Goal: Check status: Check status

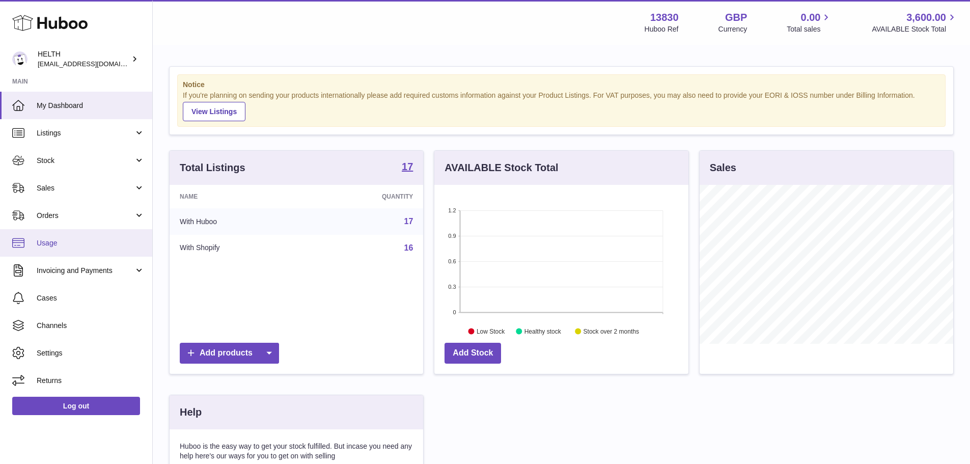
scroll to position [159, 254]
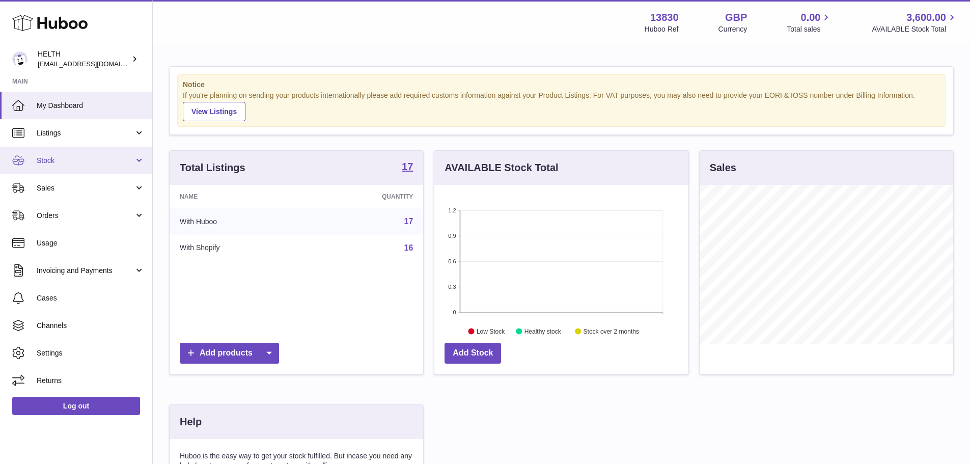
click at [82, 164] on span "Stock" at bounding box center [85, 161] width 97 height 10
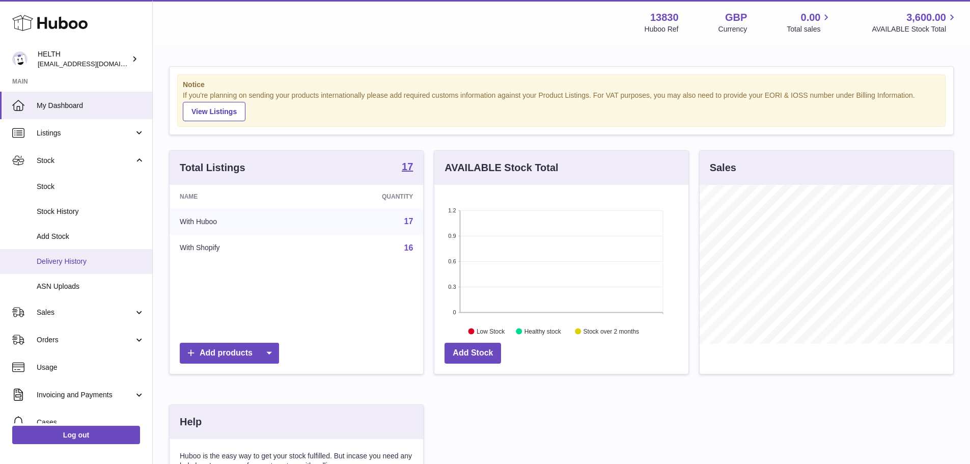
click at [92, 255] on link "Delivery History" at bounding box center [76, 261] width 152 height 25
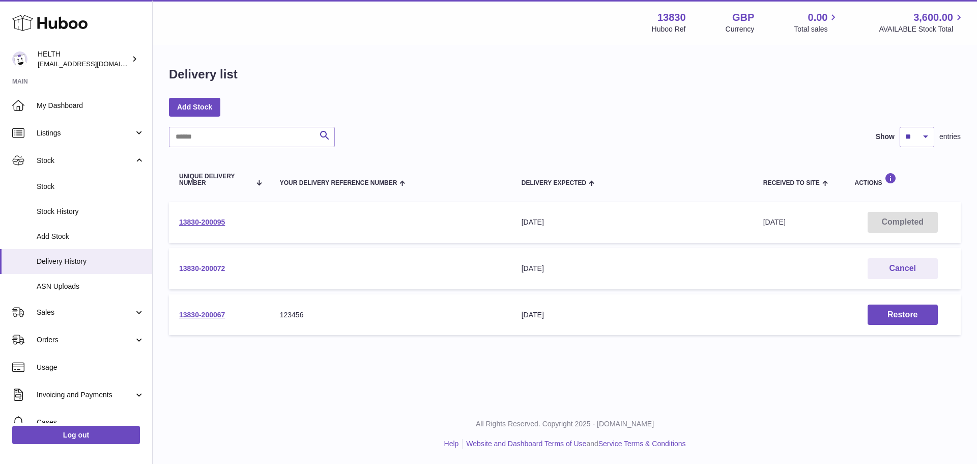
click at [207, 269] on link "13830-200072" at bounding box center [202, 268] width 46 height 8
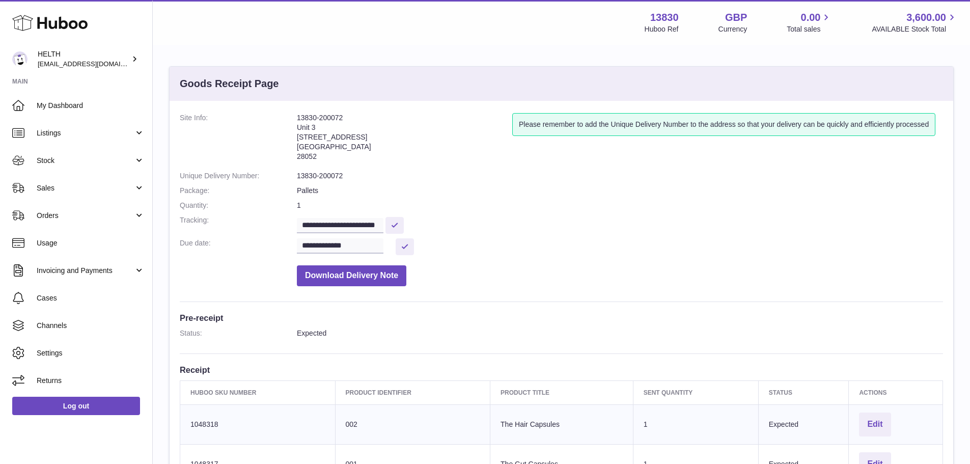
scroll to position [254, 0]
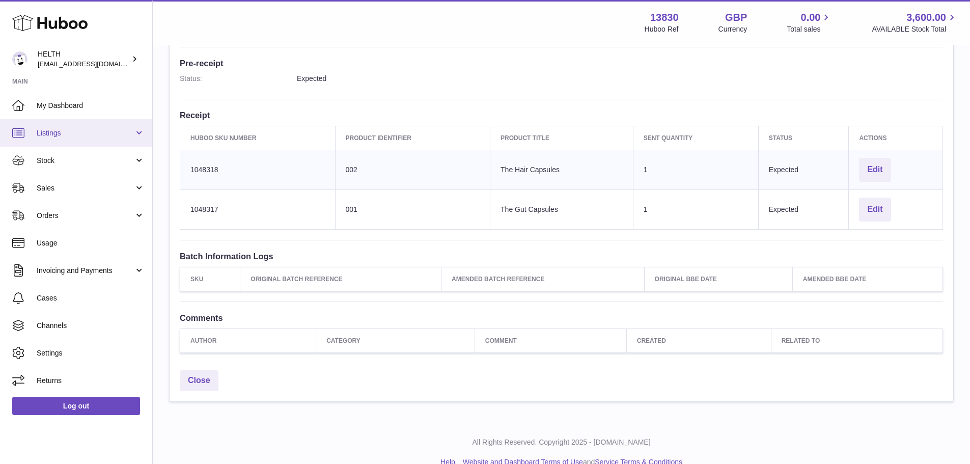
click at [80, 139] on link "Listings" at bounding box center [76, 132] width 152 height 27
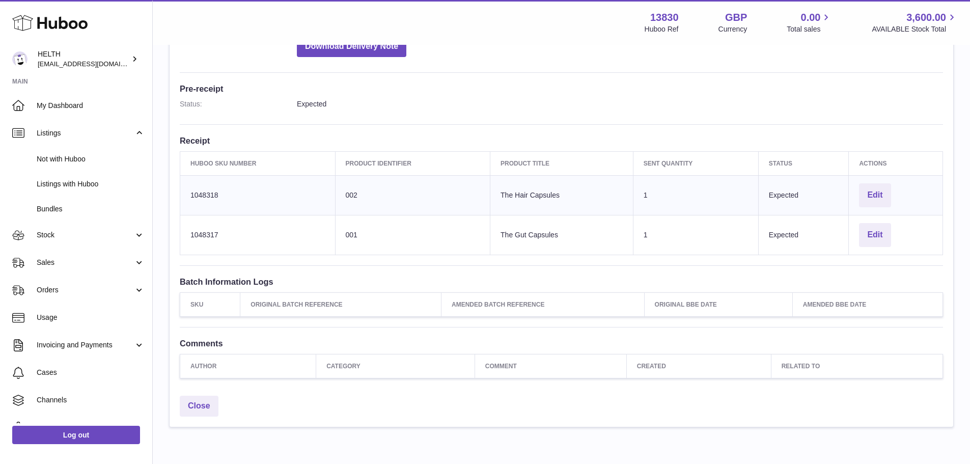
scroll to position [272, 0]
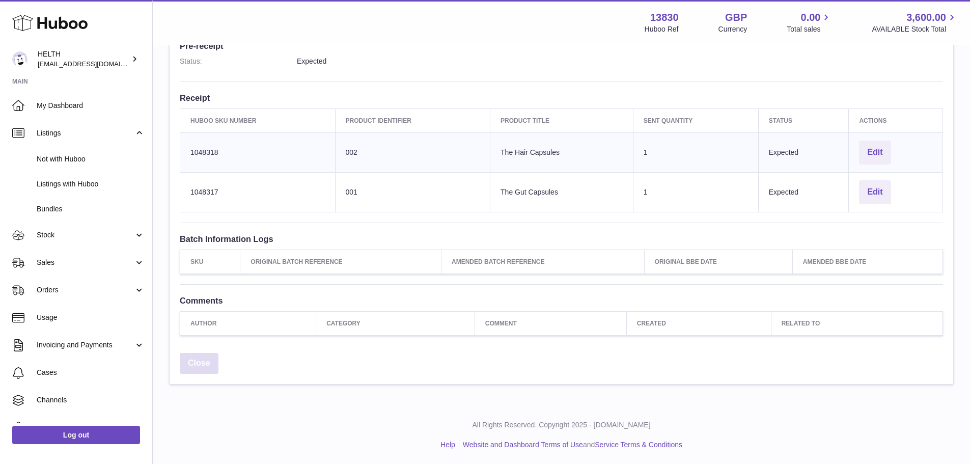
click at [203, 364] on link "Close" at bounding box center [199, 363] width 39 height 21
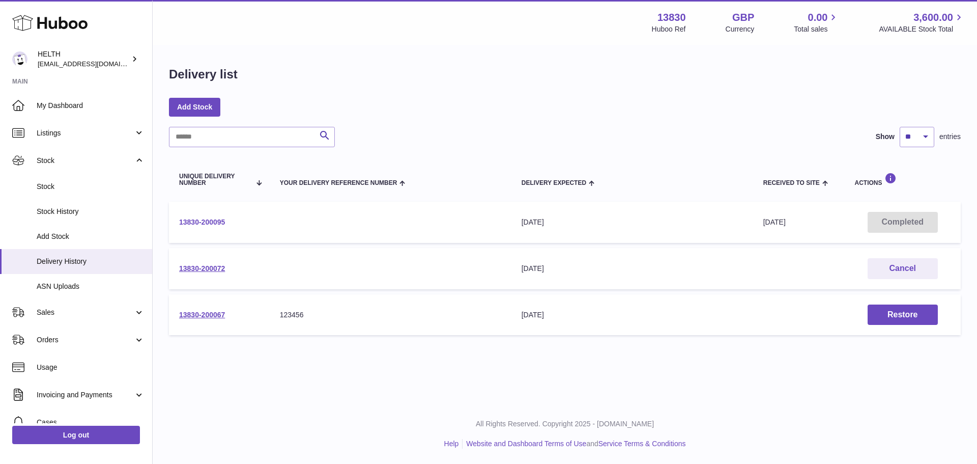
click at [205, 218] on link "13830-200095" at bounding box center [202, 222] width 46 height 8
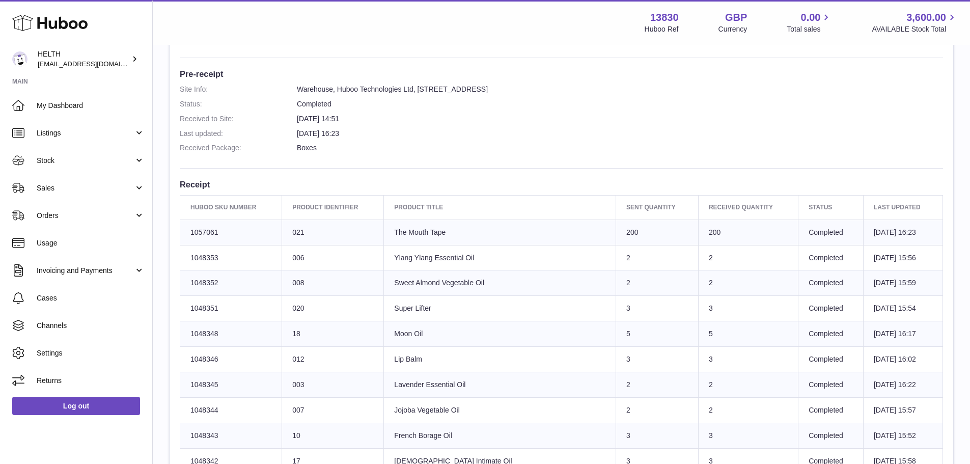
scroll to position [204, 0]
